Goal: Find specific page/section

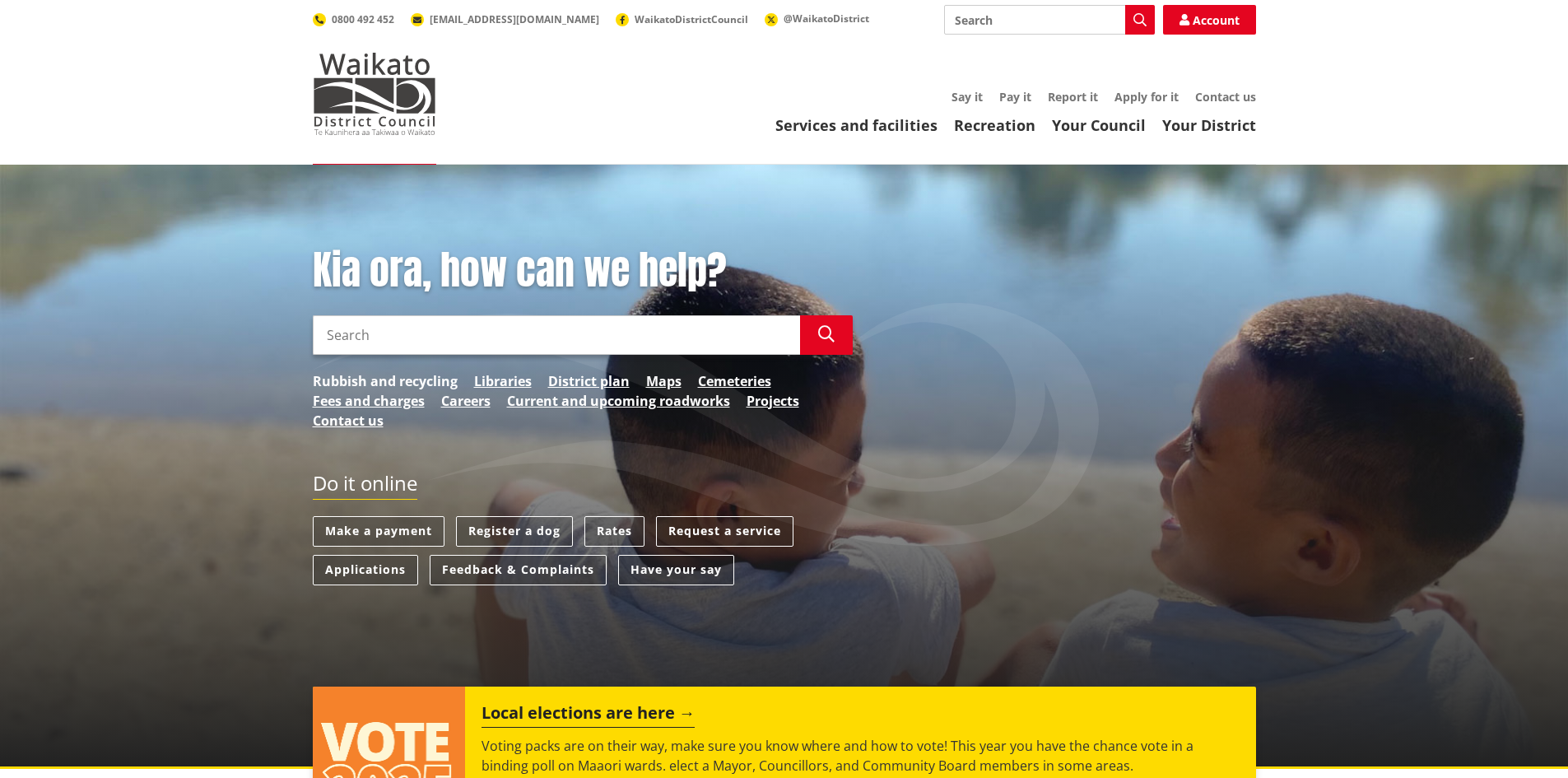
click at [410, 377] on link "Rubbish and recycling" at bounding box center [385, 381] width 145 height 19
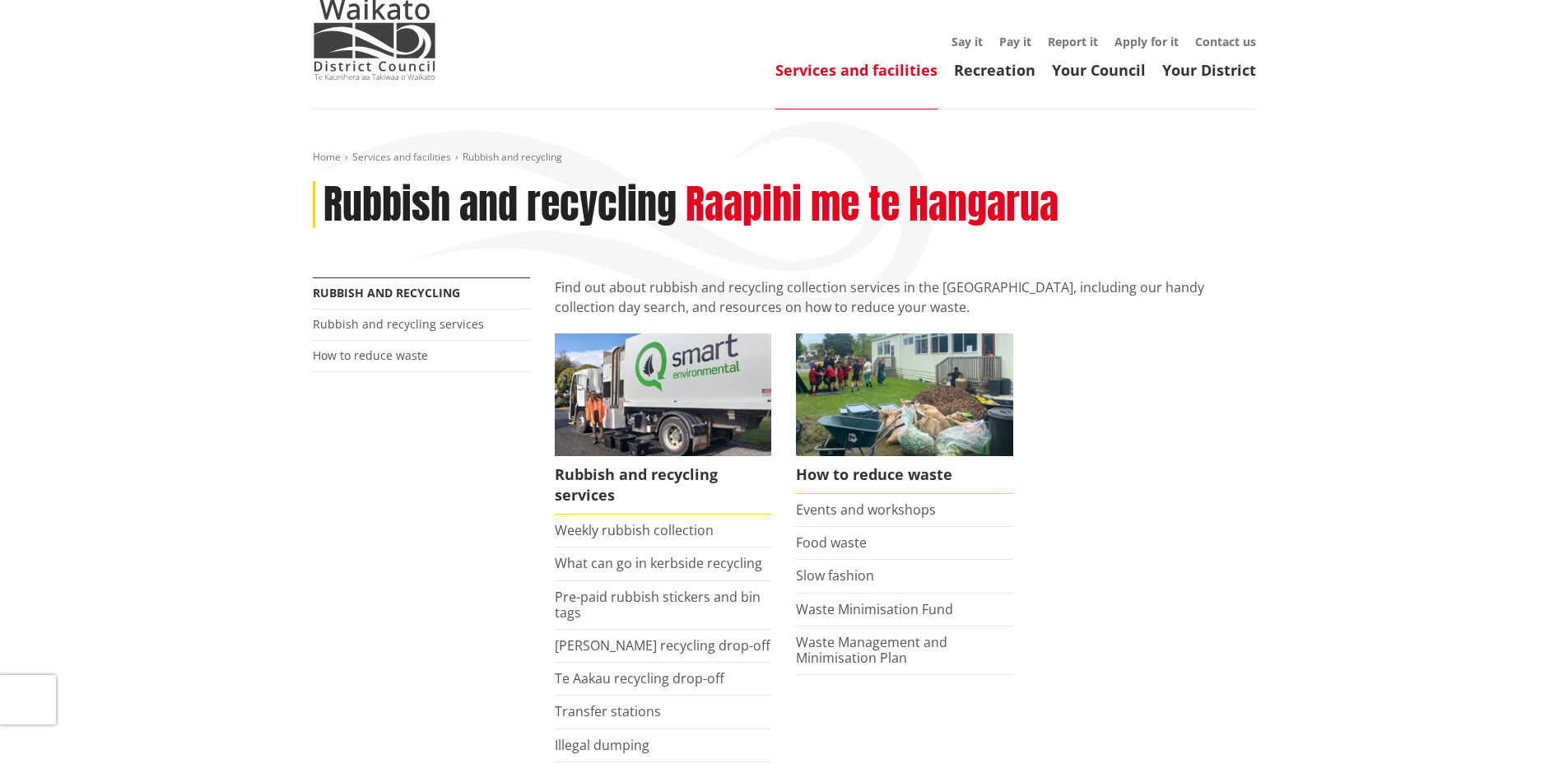
scroll to position [83, 0]
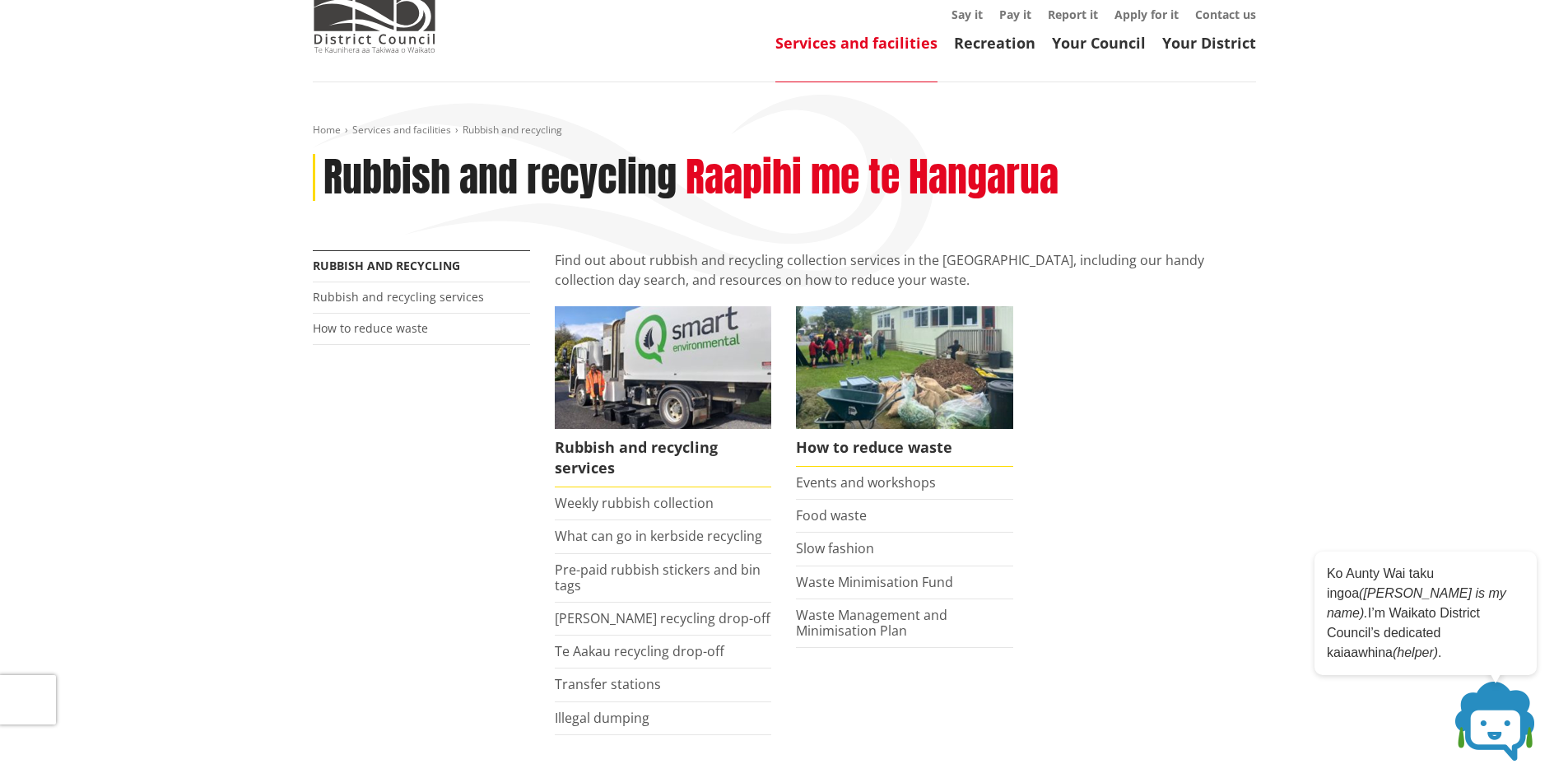
drag, startPoint x: 653, startPoint y: 500, endPoint x: 503, endPoint y: 518, distance: 151.1
click at [503, 518] on div "More from this section Rubbish and recycling Rubbish and recycling services How…" at bounding box center [785, 633] width 968 height 766
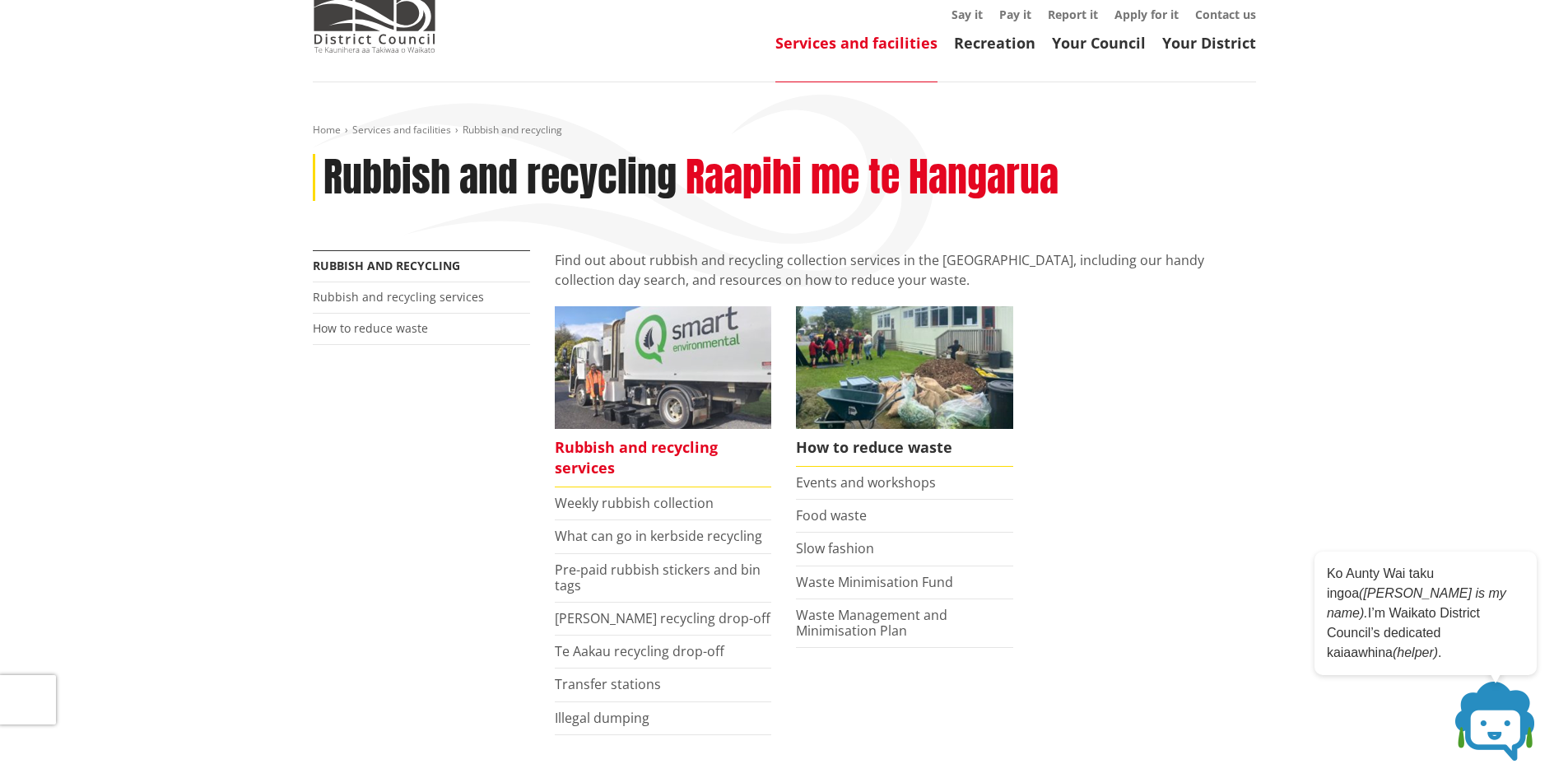
click at [611, 440] on span "Rubbish and recycling services" at bounding box center [663, 458] width 217 height 58
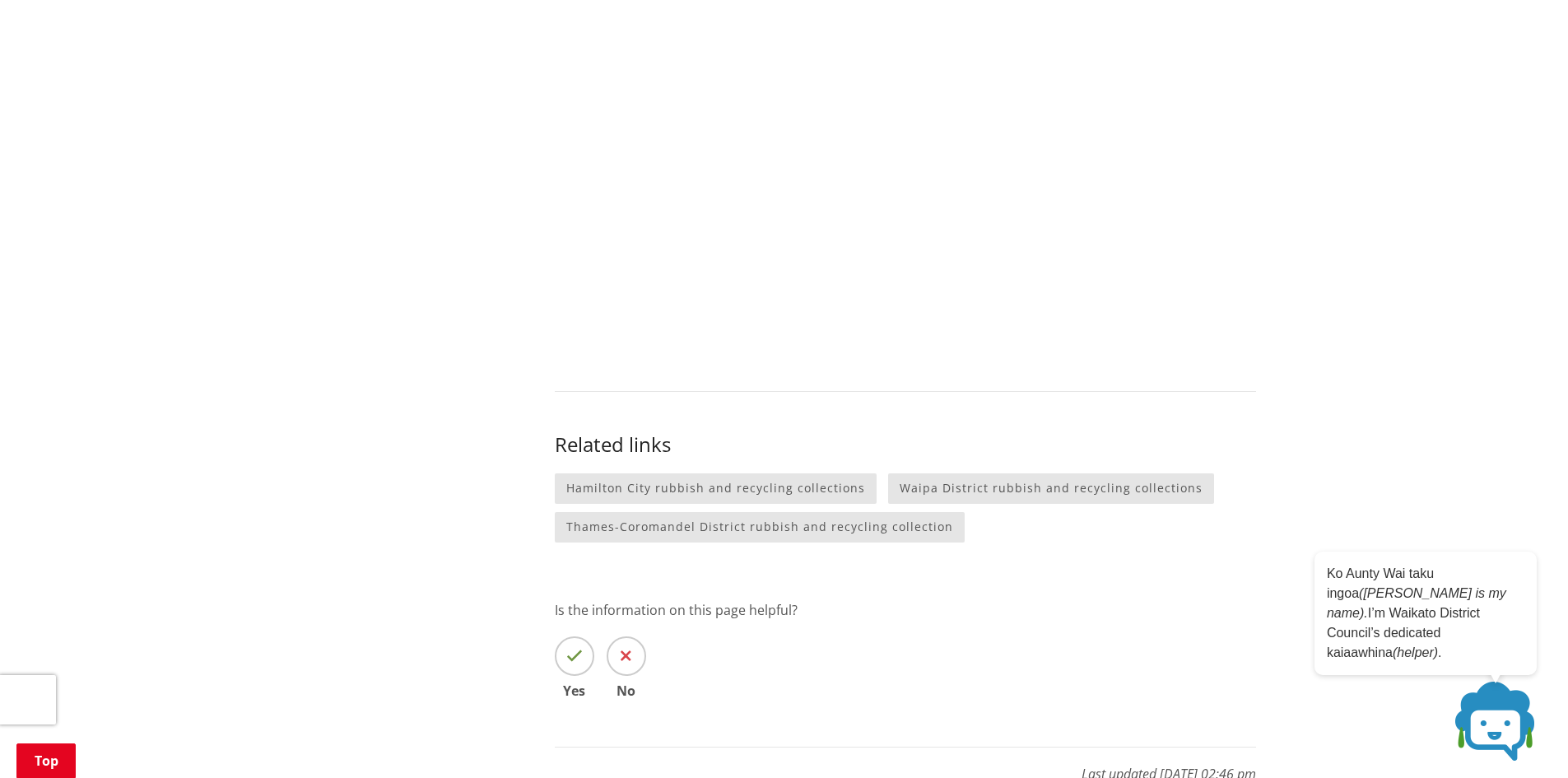
scroll to position [1399, 0]
